Goal: Information Seeking & Learning: Learn about a topic

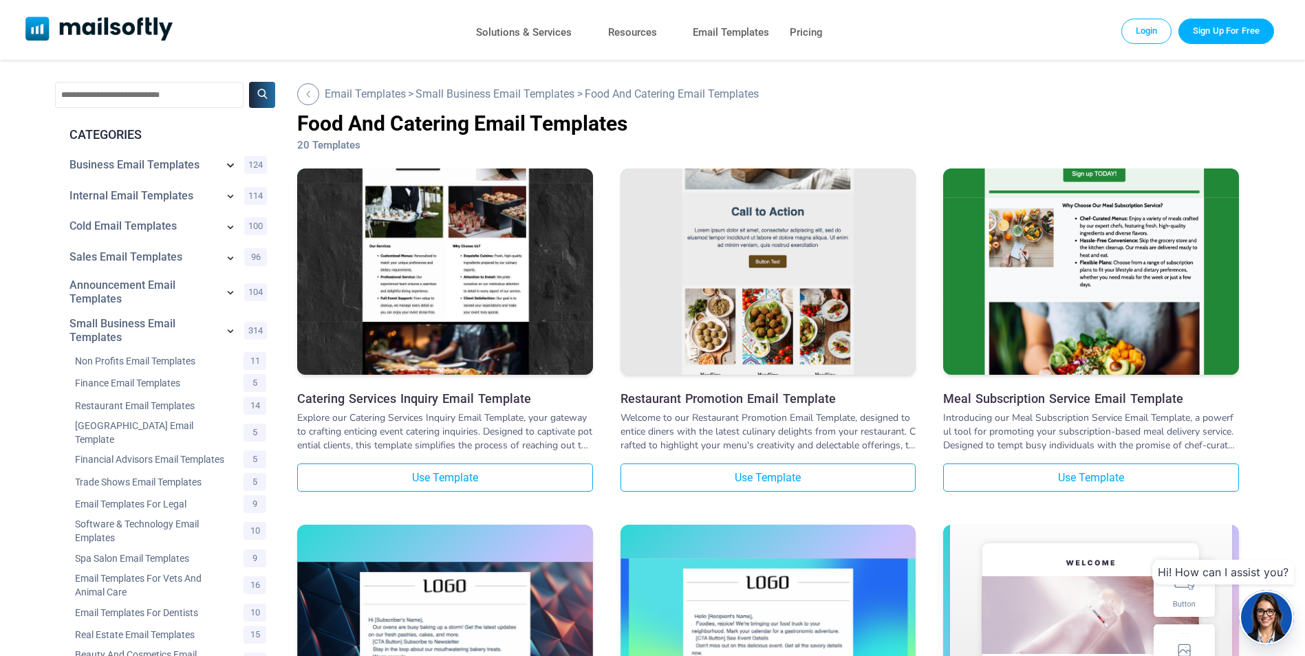
click at [230, 166] on icon at bounding box center [230, 166] width 7 height 4
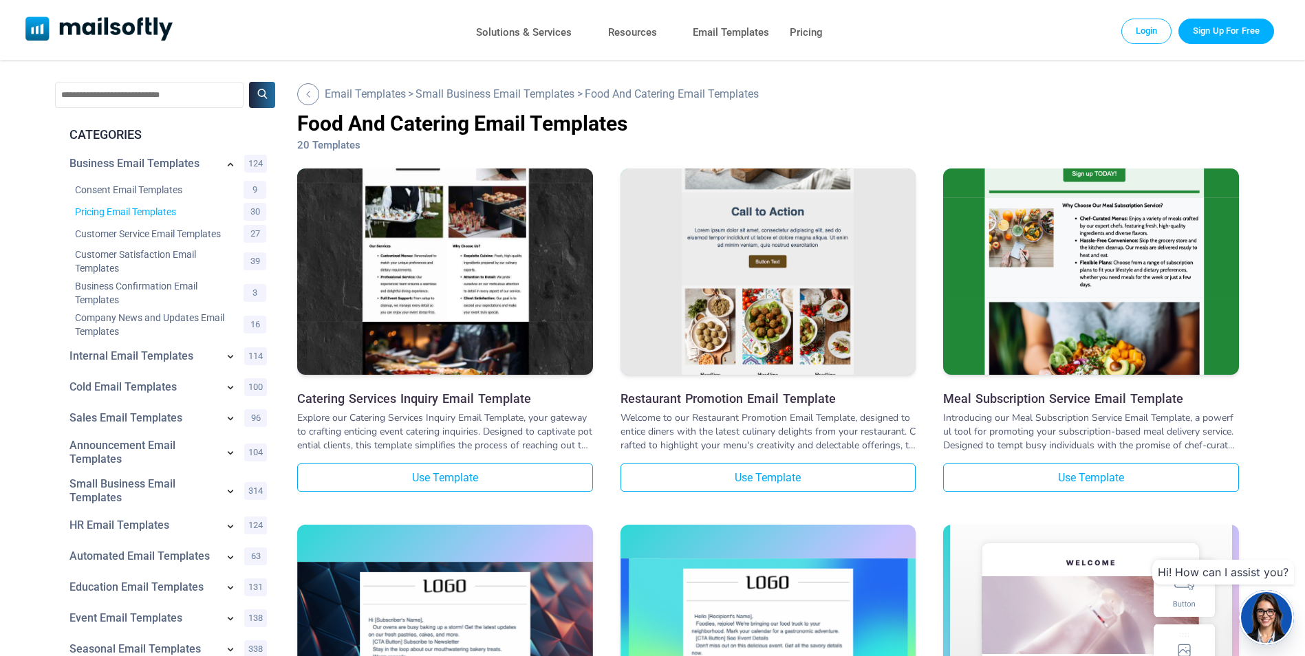
click at [134, 215] on link "Pricing Email Templates" at bounding box center [150, 212] width 151 height 14
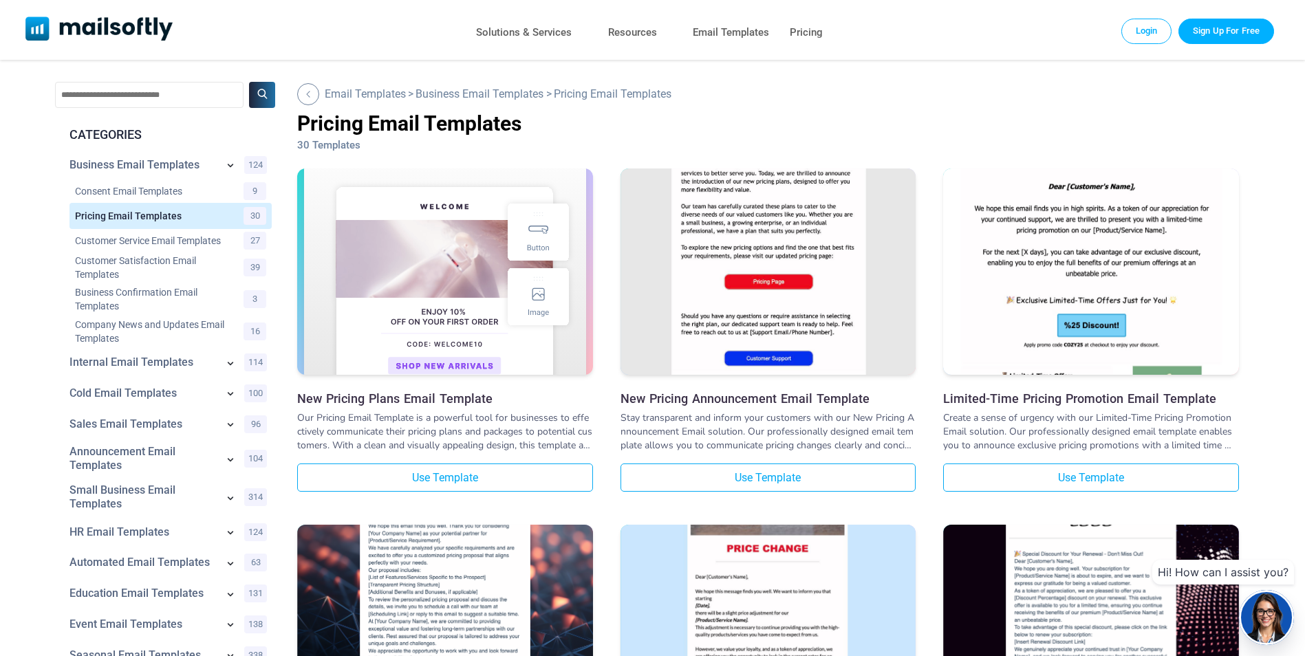
click at [462, 559] on img at bounding box center [445, 600] width 296 height 279
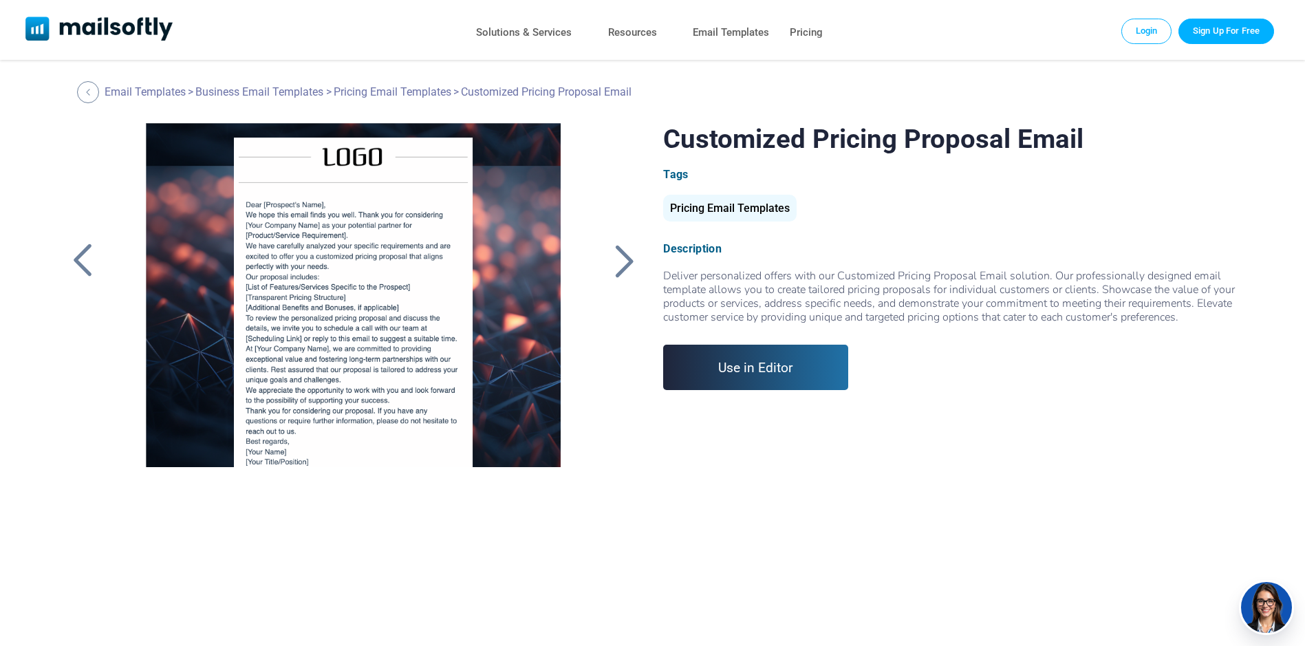
click at [630, 262] on div at bounding box center [624, 261] width 34 height 36
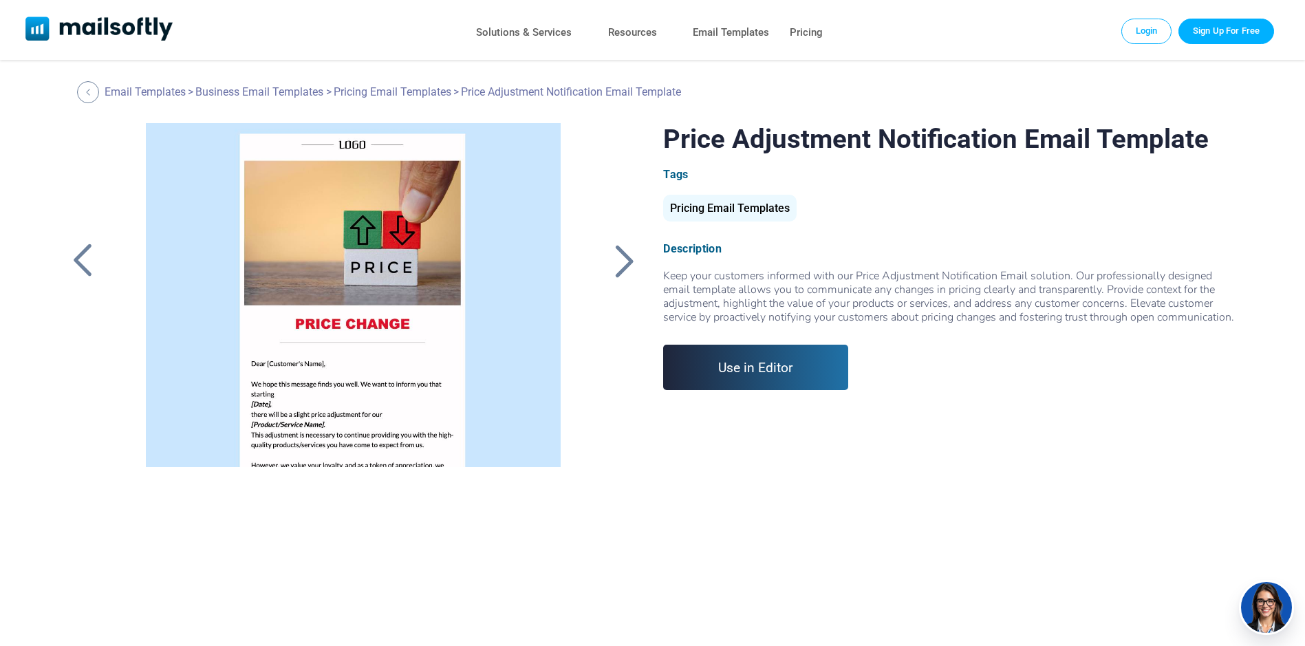
click at [88, 259] on div at bounding box center [82, 261] width 34 height 36
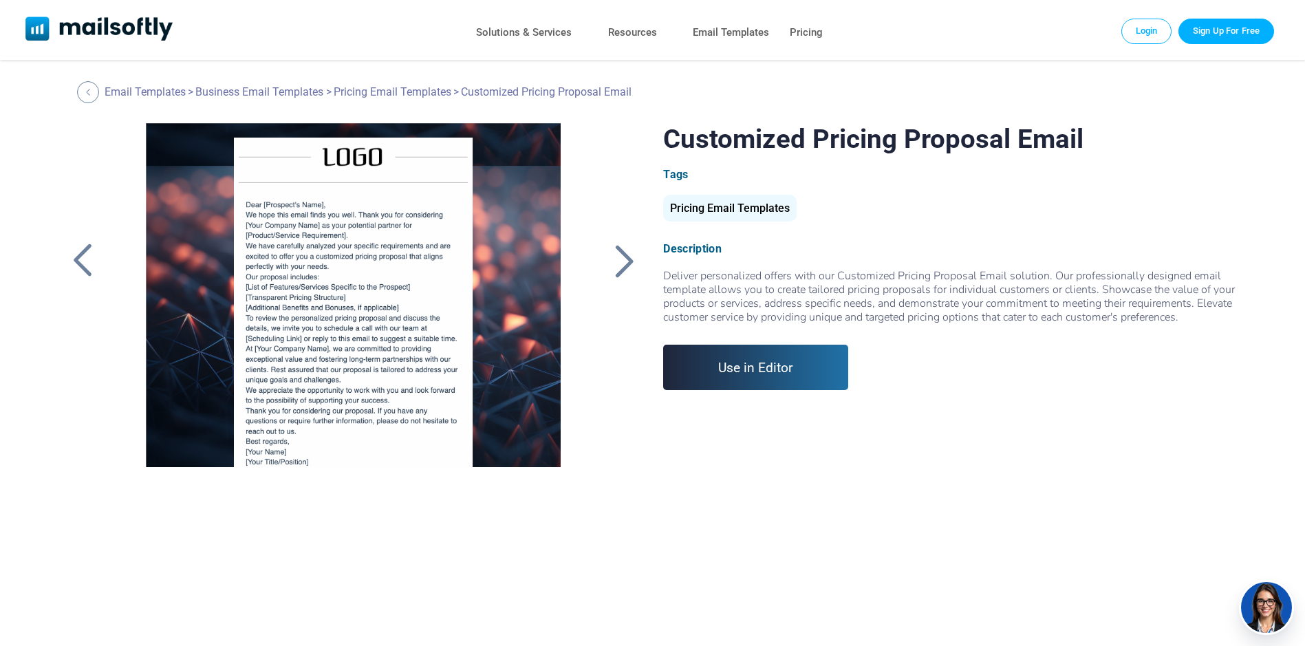
scroll to position [39, 0]
